Goal: Check status: Check status

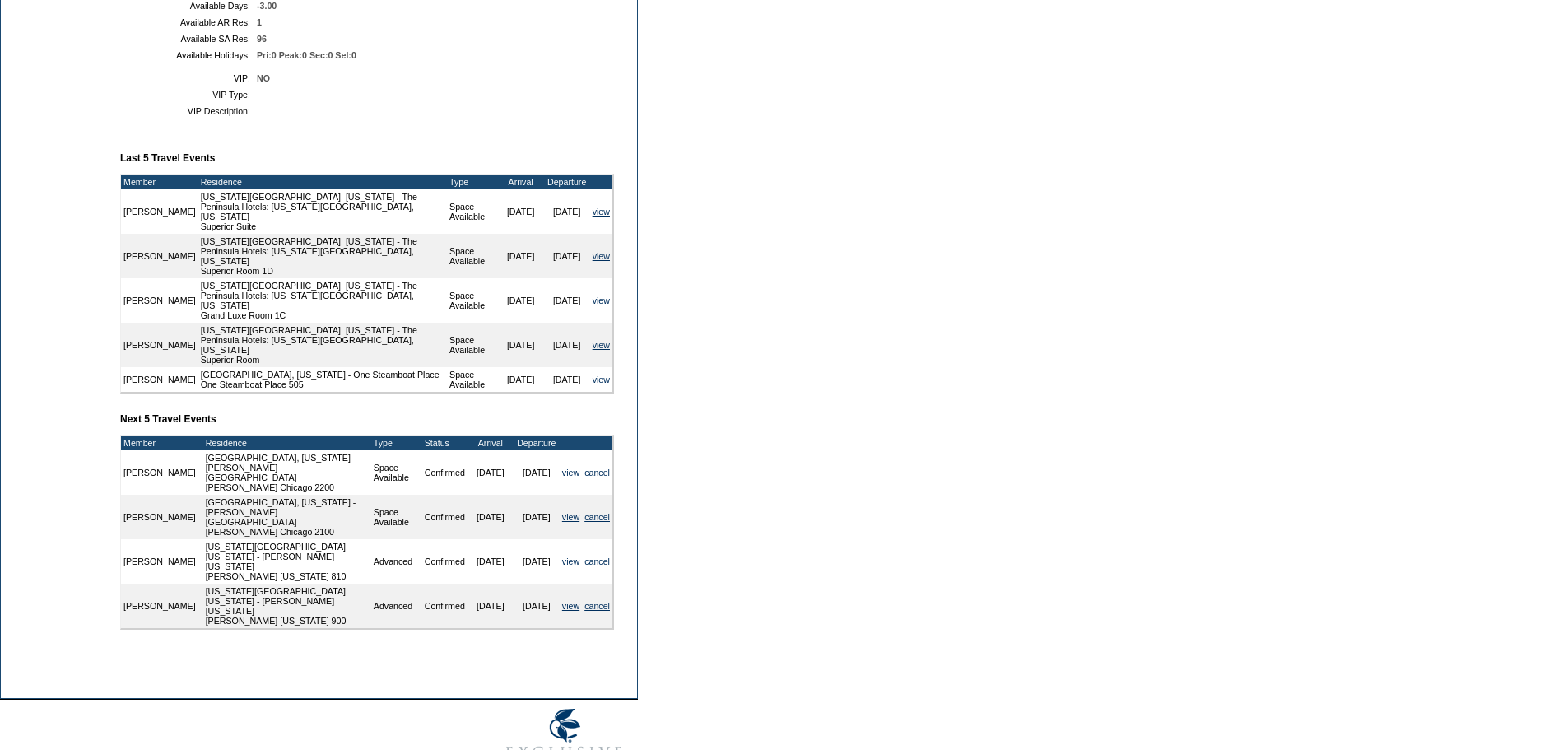
scroll to position [494, 0]
click at [799, 361] on form "Follow Us ::" at bounding box center [784, 144] width 1568 height 1277
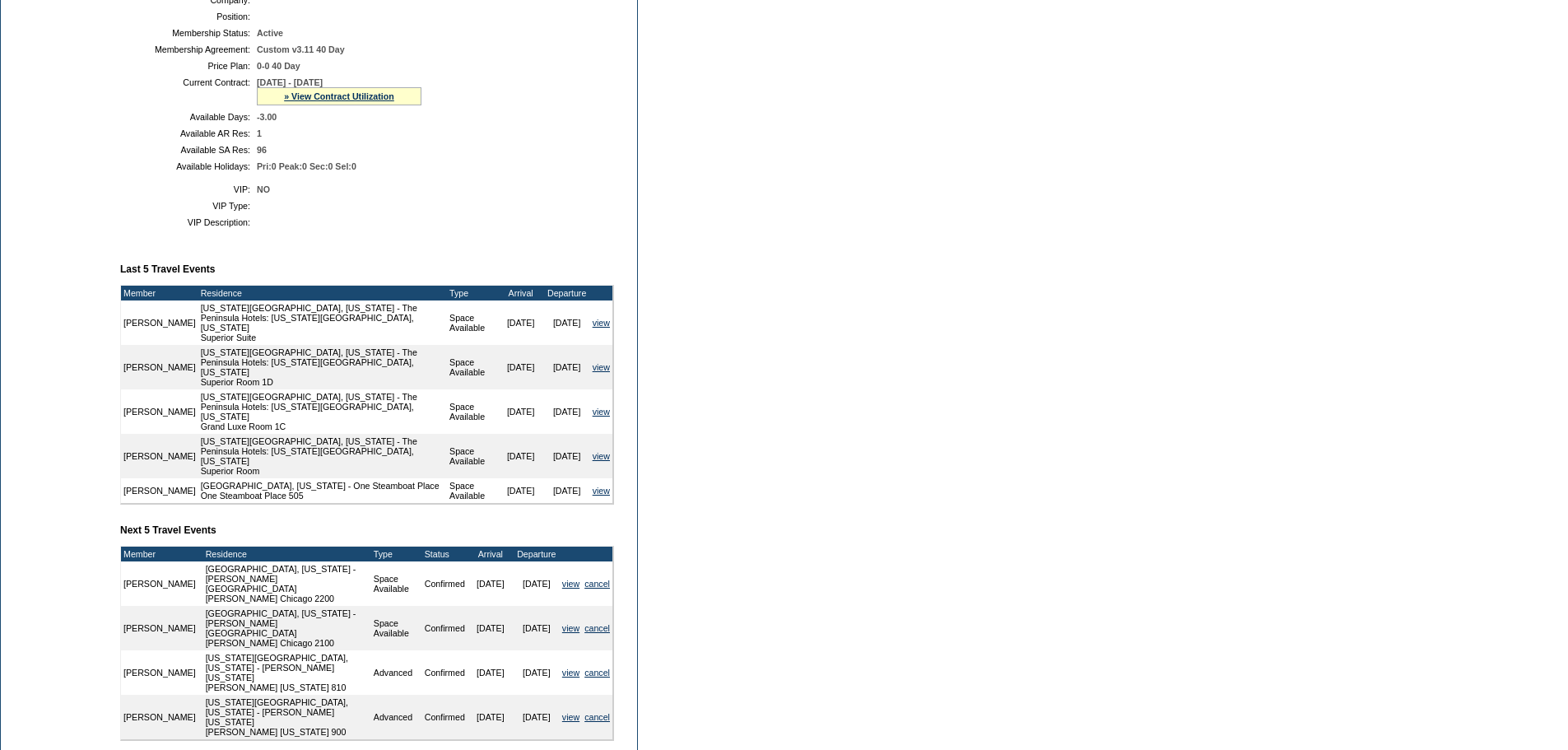
scroll to position [412, 0]
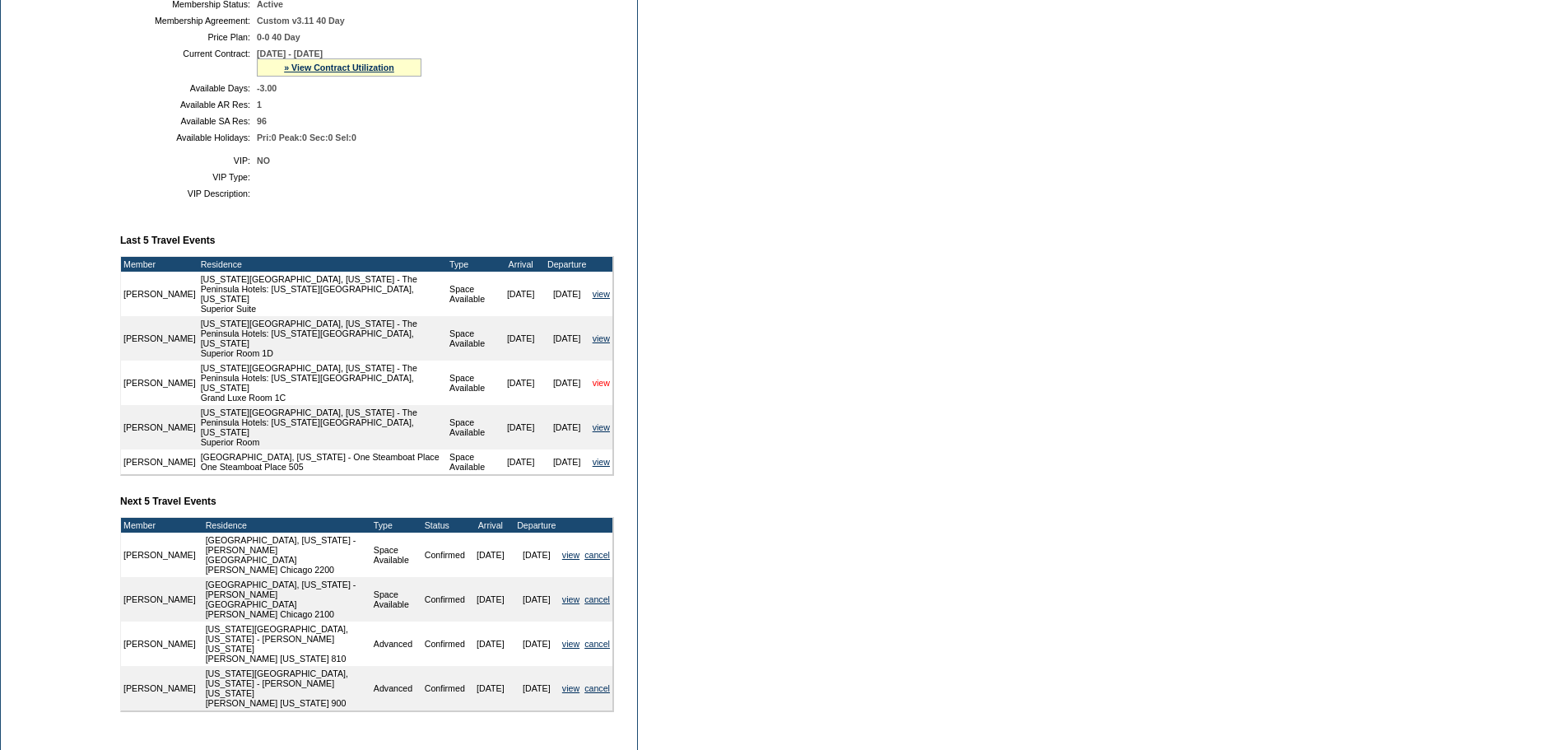
click at [607, 388] on link "view" at bounding box center [601, 383] width 17 height 10
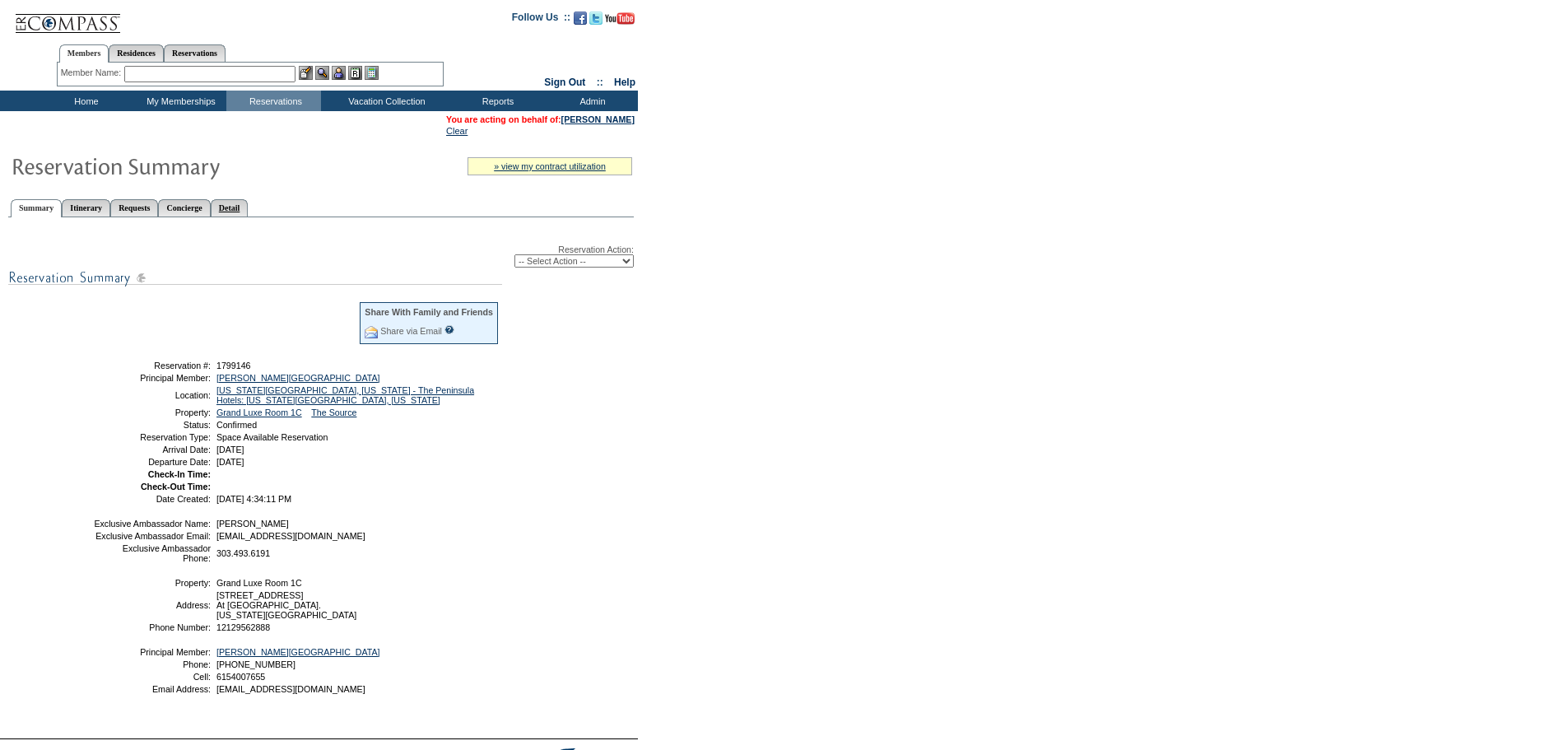
click at [249, 208] on link "Detail" at bounding box center [230, 208] width 38 height 17
